Goal: Task Accomplishment & Management: Use online tool/utility

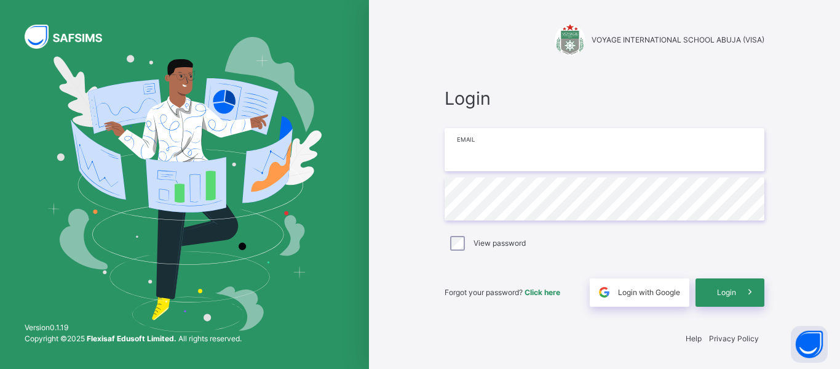
click at [517, 140] on input "email" at bounding box center [605, 149] width 320 height 43
type input "**********"
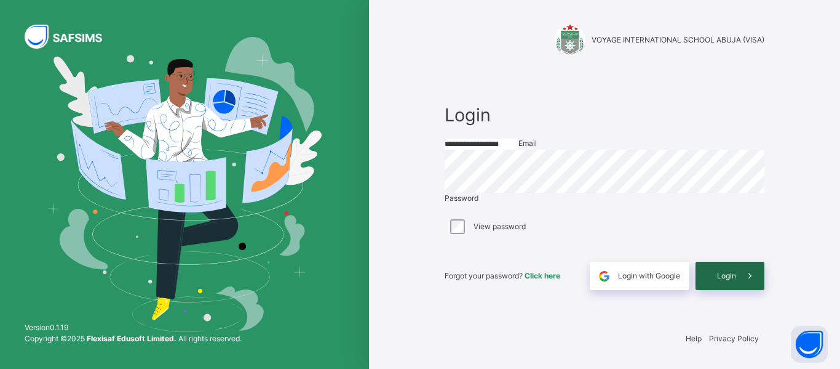
click at [717, 281] on span "Login" at bounding box center [726, 275] width 19 height 11
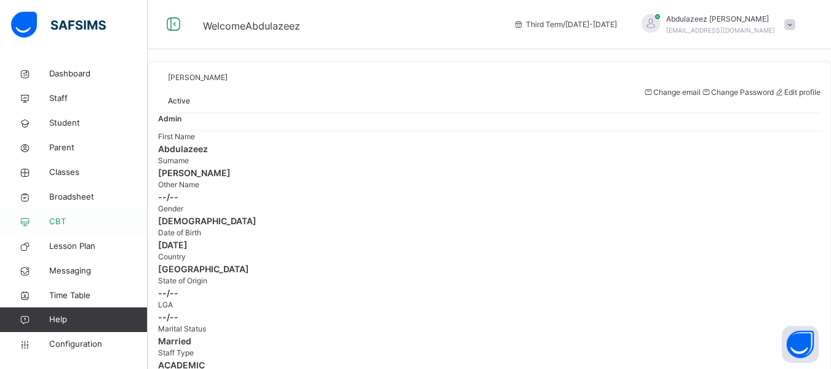
click at [59, 224] on span "CBT" at bounding box center [98, 221] width 98 height 12
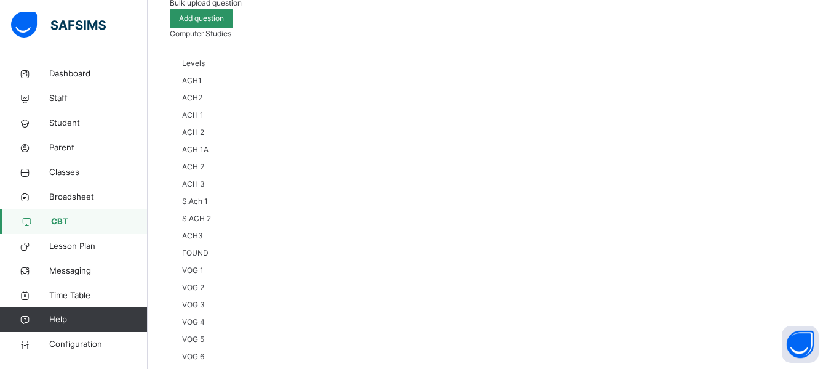
scroll to position [110, 0]
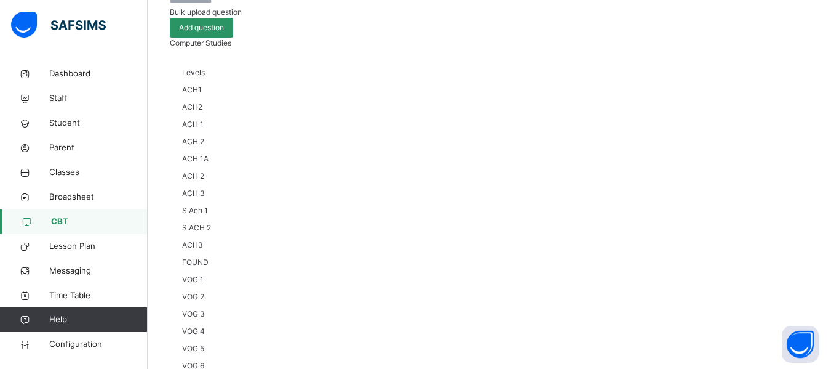
click at [205, 77] on span "Levels" at bounding box center [193, 72] width 23 height 9
click at [202, 111] on span "ACH2" at bounding box center [192, 106] width 20 height 9
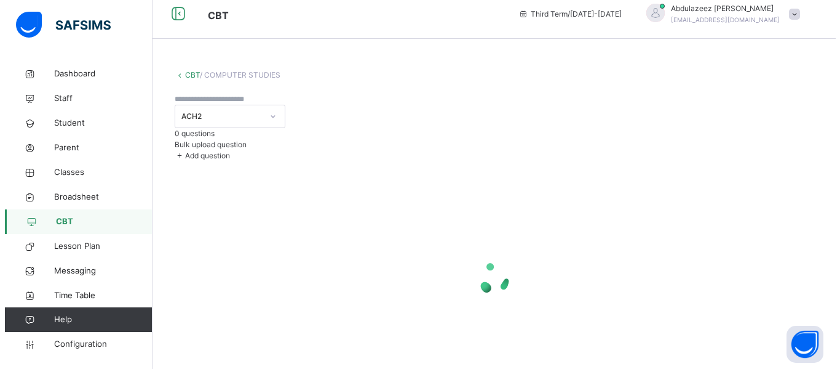
scroll to position [32, 0]
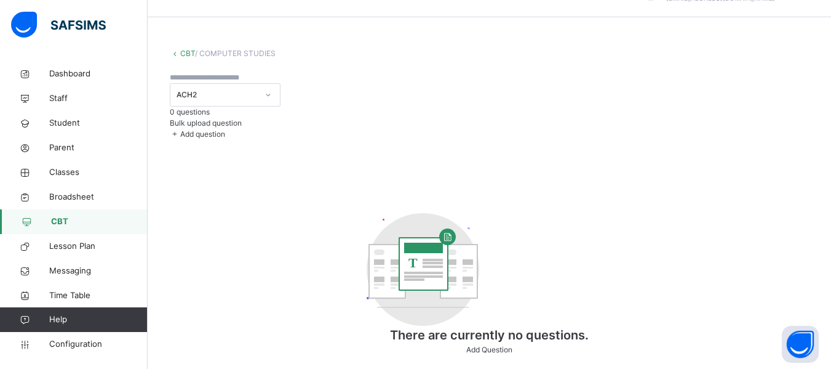
click at [242, 118] on span "Bulk upload question" at bounding box center [206, 122] width 72 height 9
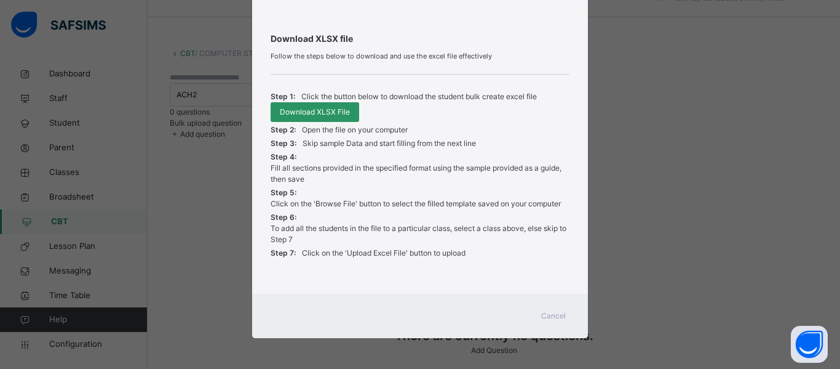
scroll to position [437, 0]
click at [308, 115] on span "Download XLSX File" at bounding box center [315, 111] width 70 height 11
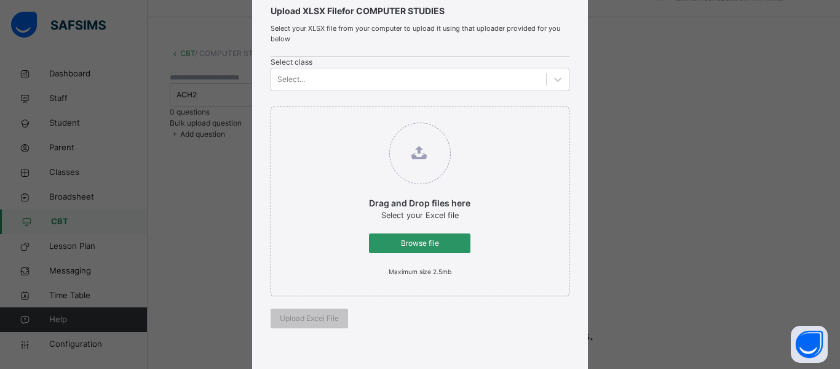
scroll to position [36, 0]
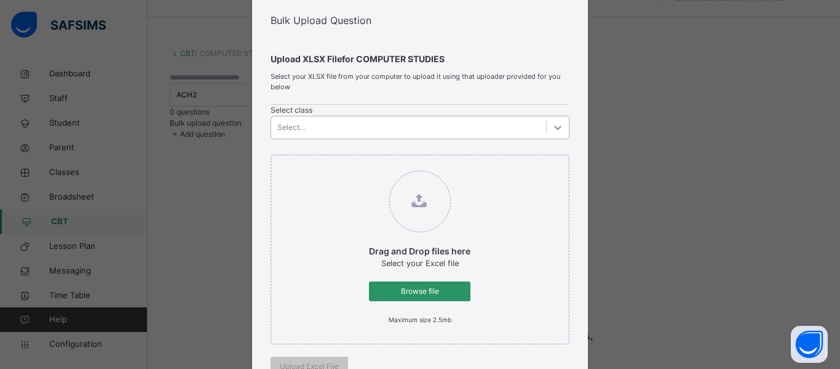
click at [552, 134] on icon at bounding box center [558, 127] width 12 height 12
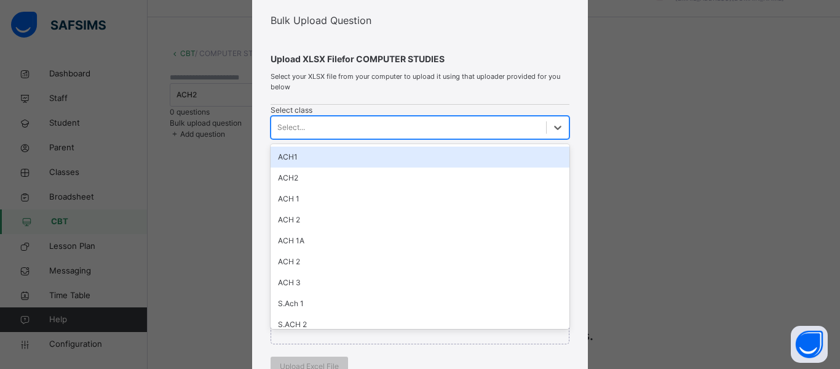
click at [295, 167] on div "ACH1" at bounding box center [420, 156] width 299 height 21
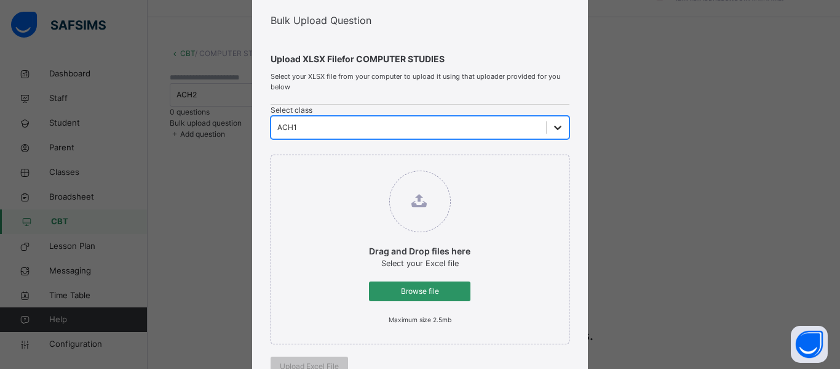
click at [547, 135] on div at bounding box center [558, 127] width 22 height 22
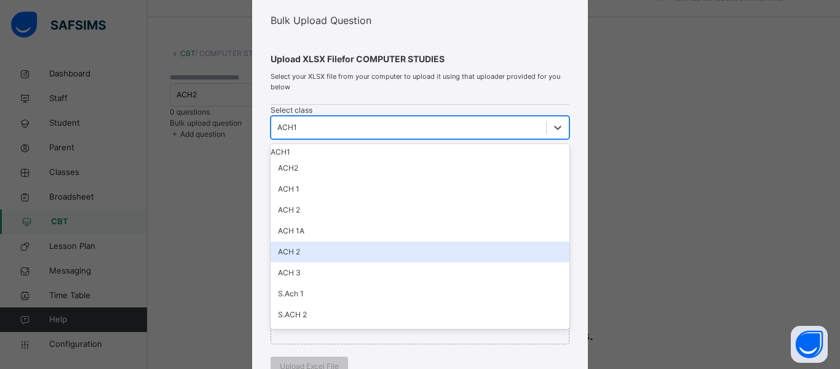
click at [289, 262] on div "ACH 2" at bounding box center [420, 251] width 299 height 21
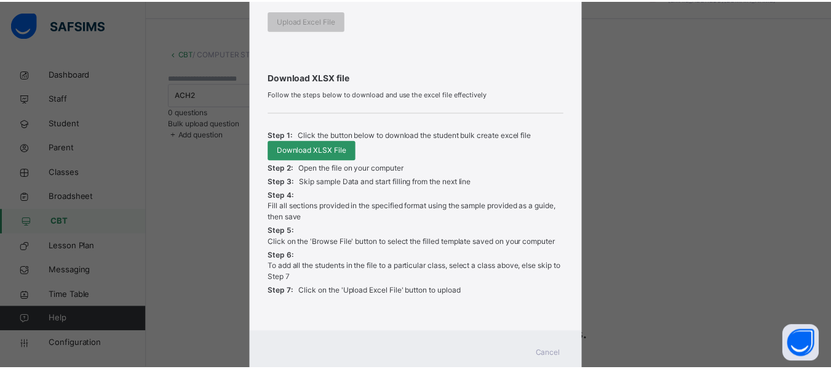
scroll to position [437, 0]
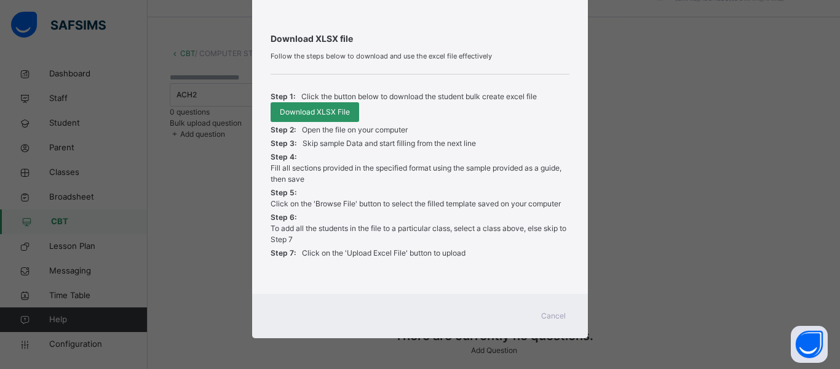
click at [548, 319] on span "Cancel" at bounding box center [553, 315] width 25 height 11
